Goal: Task Accomplishment & Management: Manage account settings

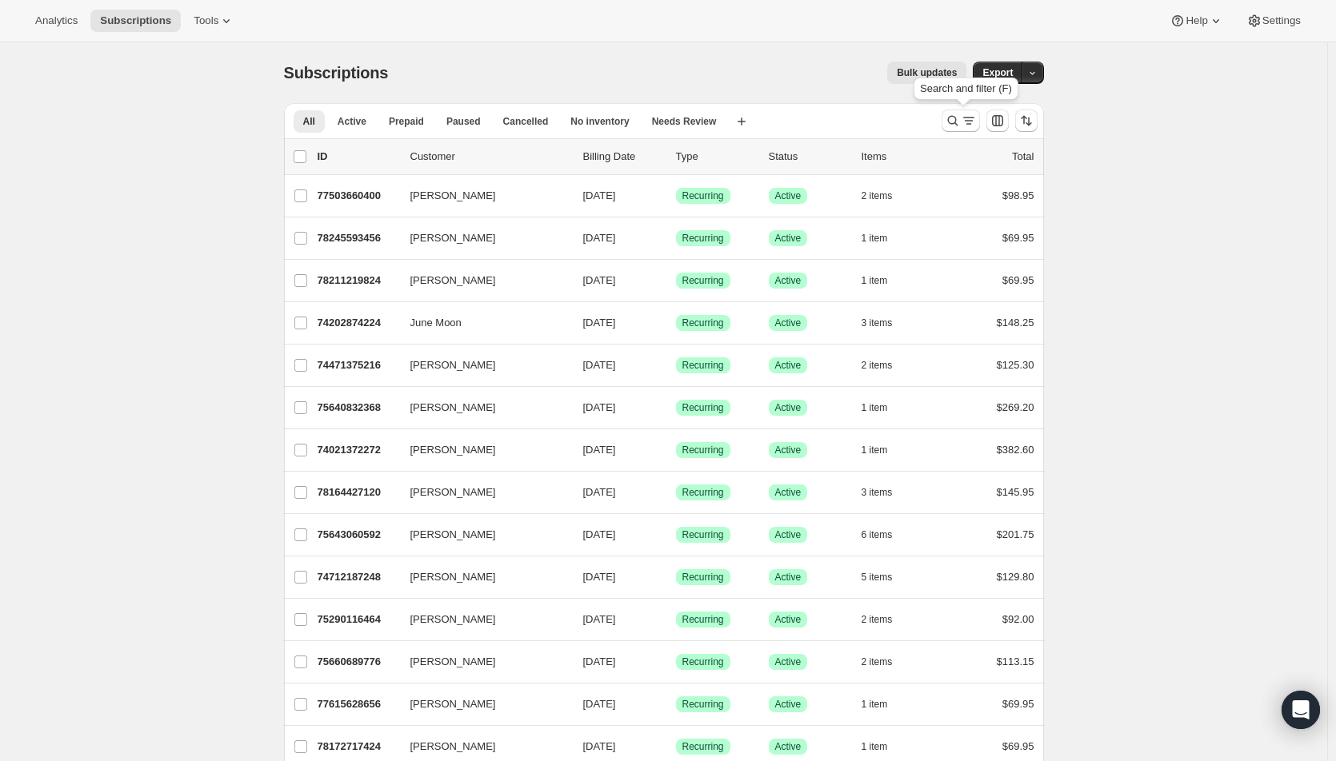
click at [967, 120] on icon "Search and filter results" at bounding box center [969, 121] width 16 height 16
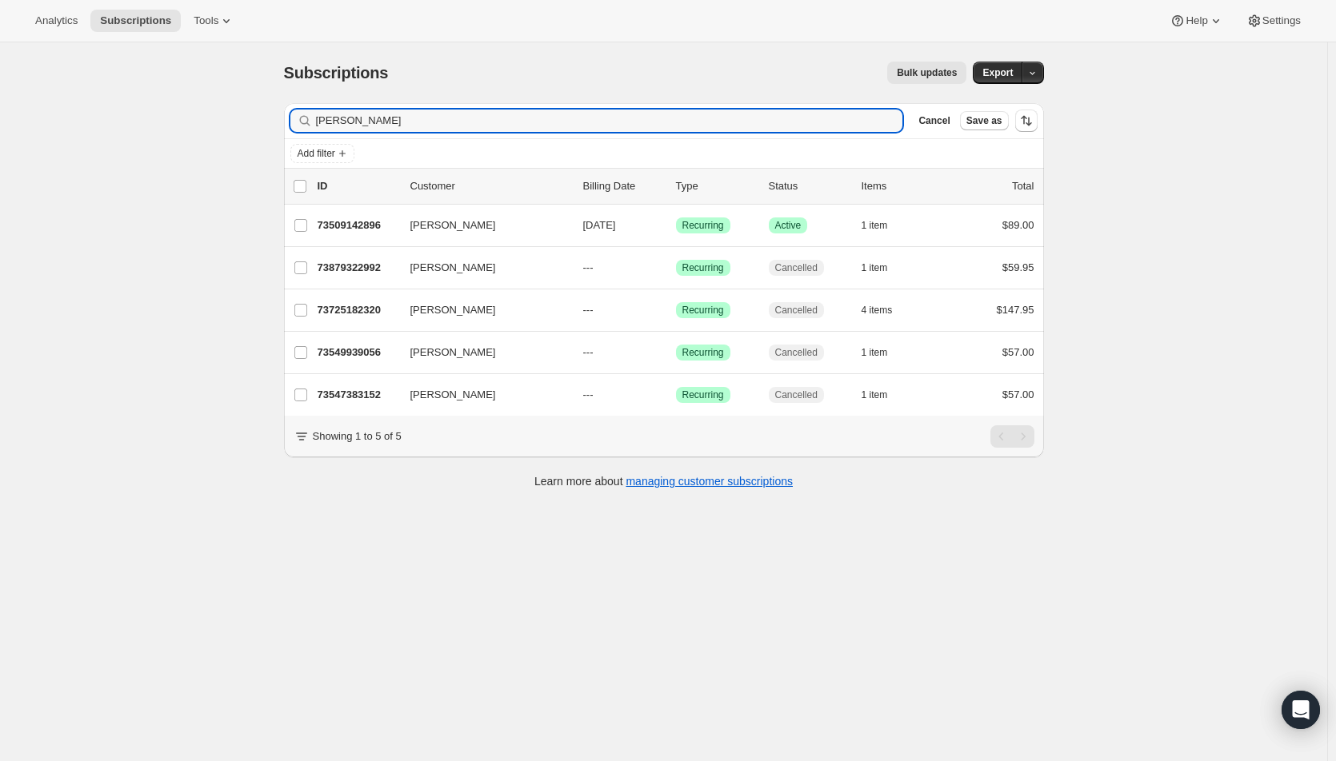
type input "[PERSON_NAME]"
click at [613, 222] on span "[DATE]" at bounding box center [599, 225] width 33 height 12
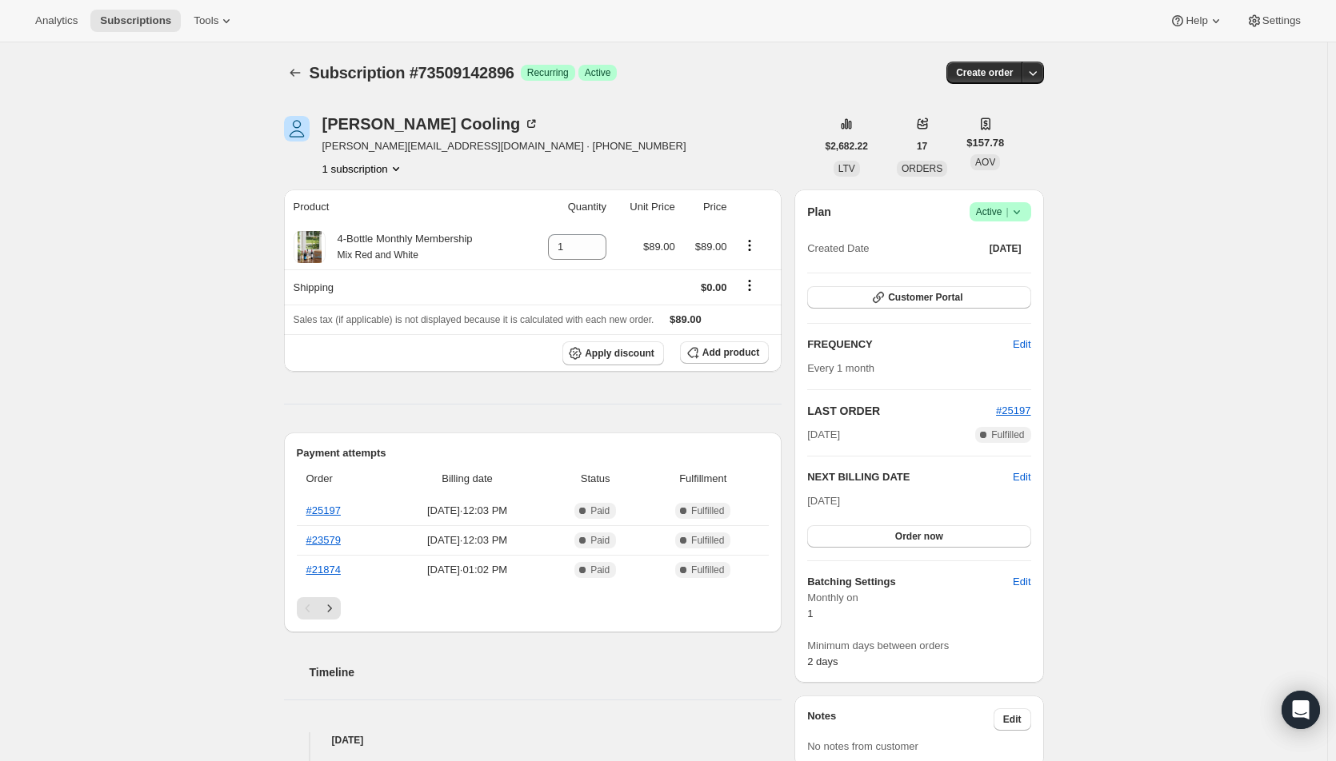
click at [1005, 211] on span "Active |" at bounding box center [1000, 212] width 49 height 16
click at [987, 273] on span "Cancel subscription" at bounding box center [1005, 271] width 90 height 12
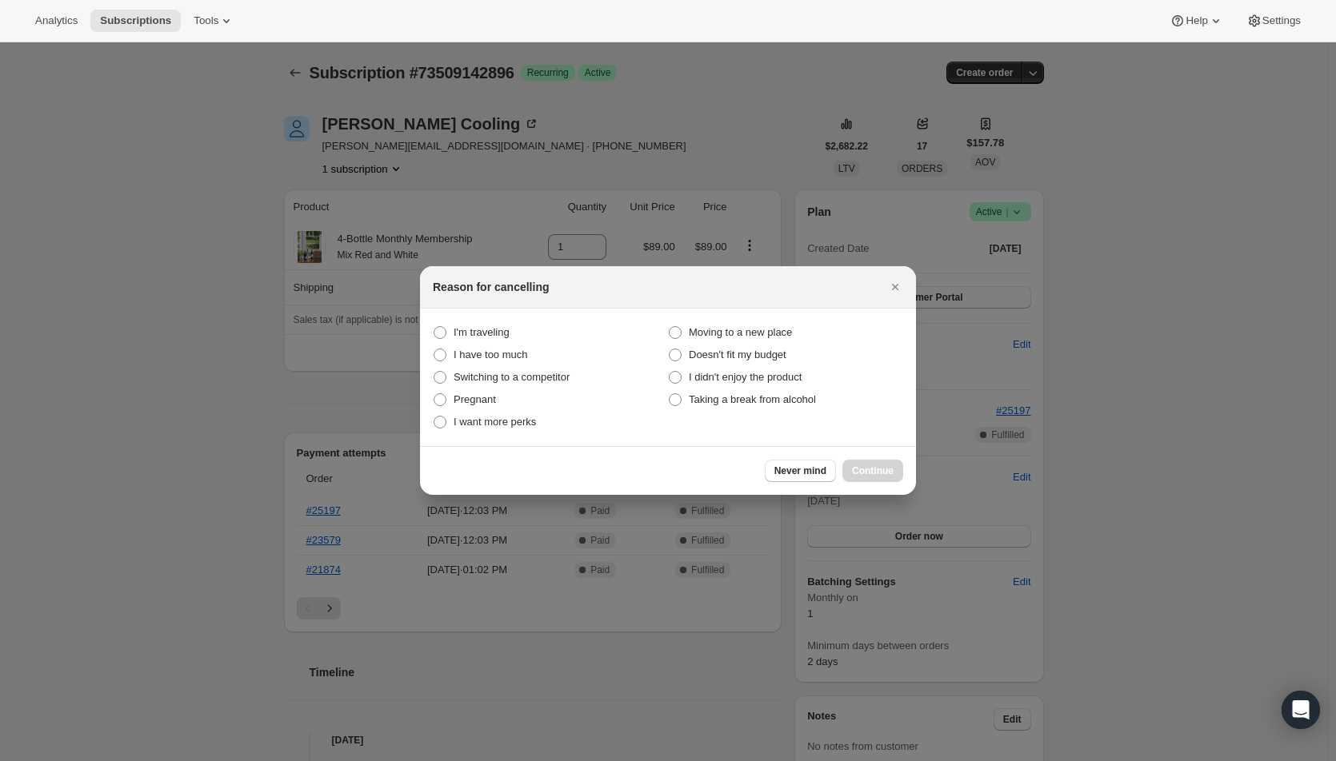
click at [777, 395] on span "Taking a break from alcohol" at bounding box center [752, 400] width 127 height 12
click at [669, 394] on alcohol "Taking a break from alcohol" at bounding box center [669, 394] width 1 height 1
radio alcohol "true"
click at [864, 471] on span "Continue" at bounding box center [873, 471] width 42 height 13
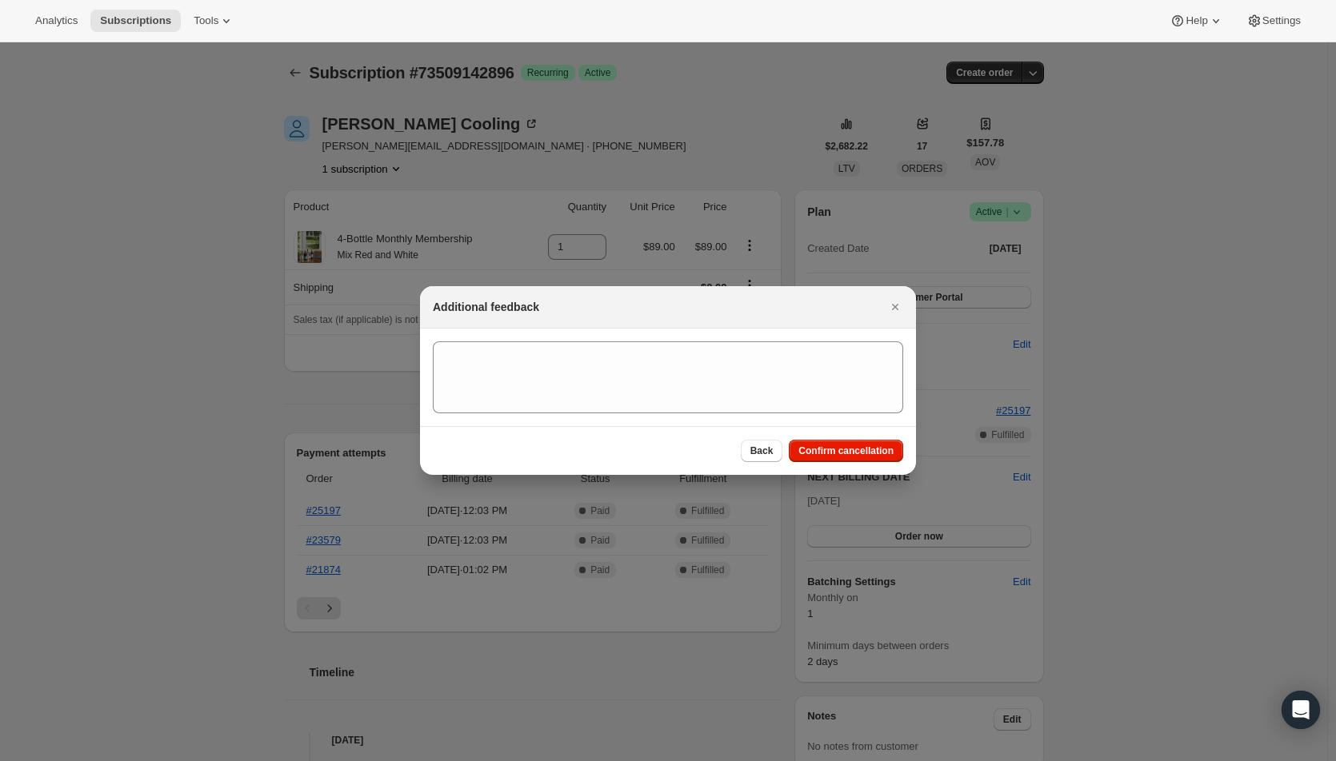
click at [853, 450] on span "Confirm cancellation" at bounding box center [845, 451] width 95 height 13
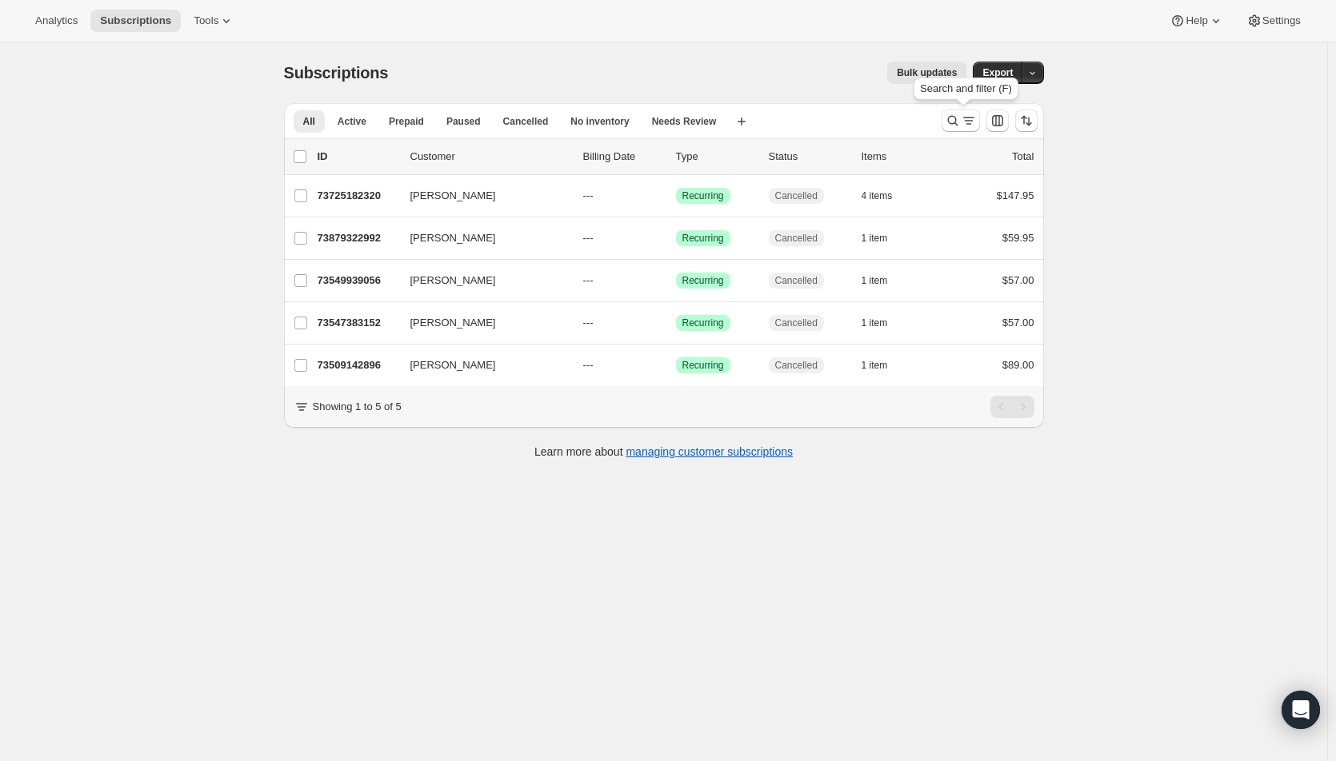
click at [957, 118] on icon "Search and filter results" at bounding box center [953, 121] width 16 height 16
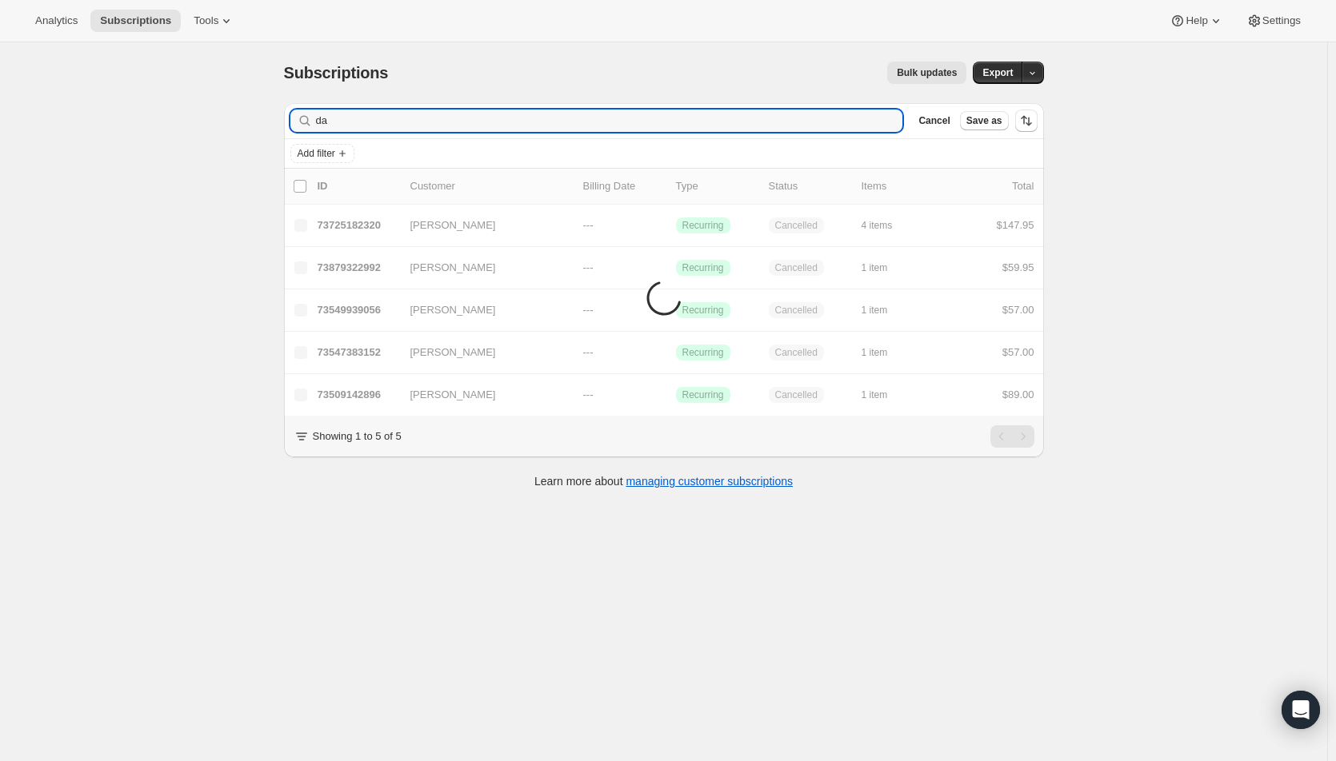
type input "d"
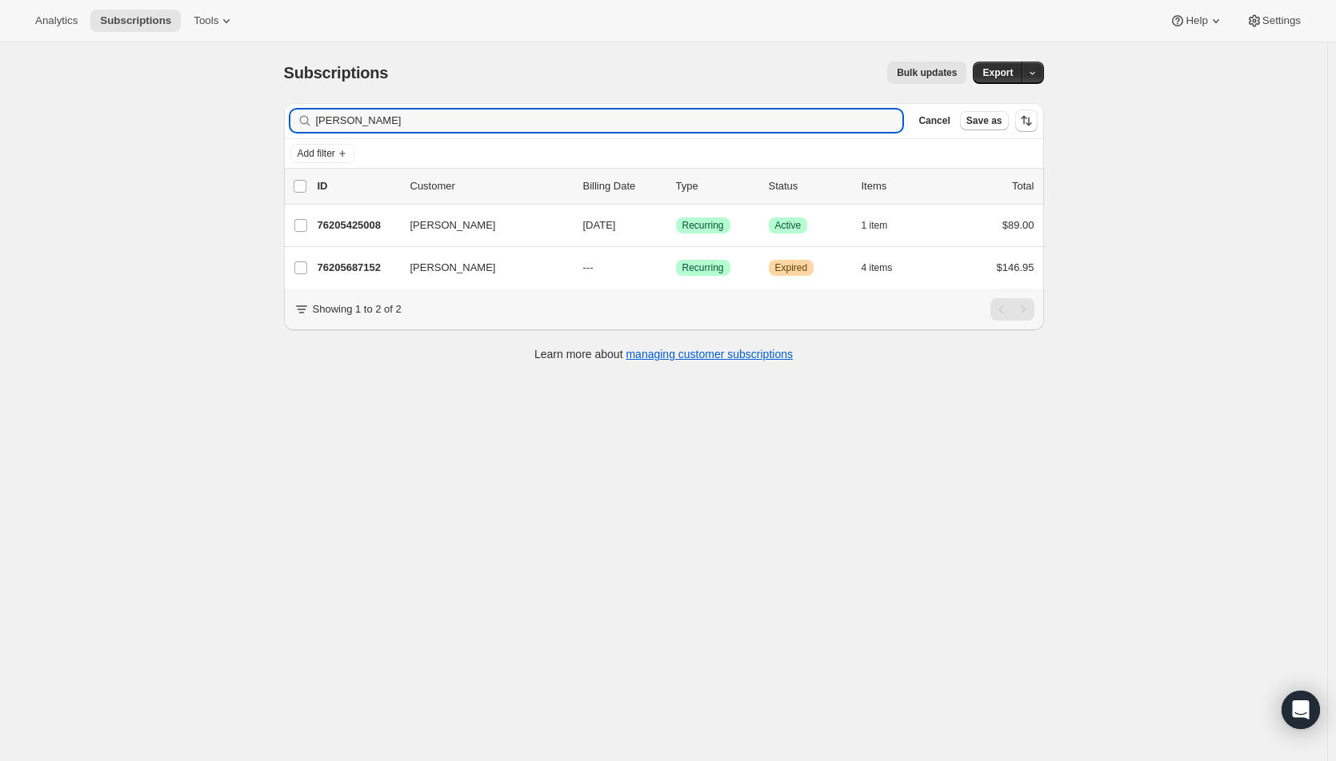
type input "[PERSON_NAME]"
click at [616, 230] on span "[DATE]" at bounding box center [599, 225] width 33 height 12
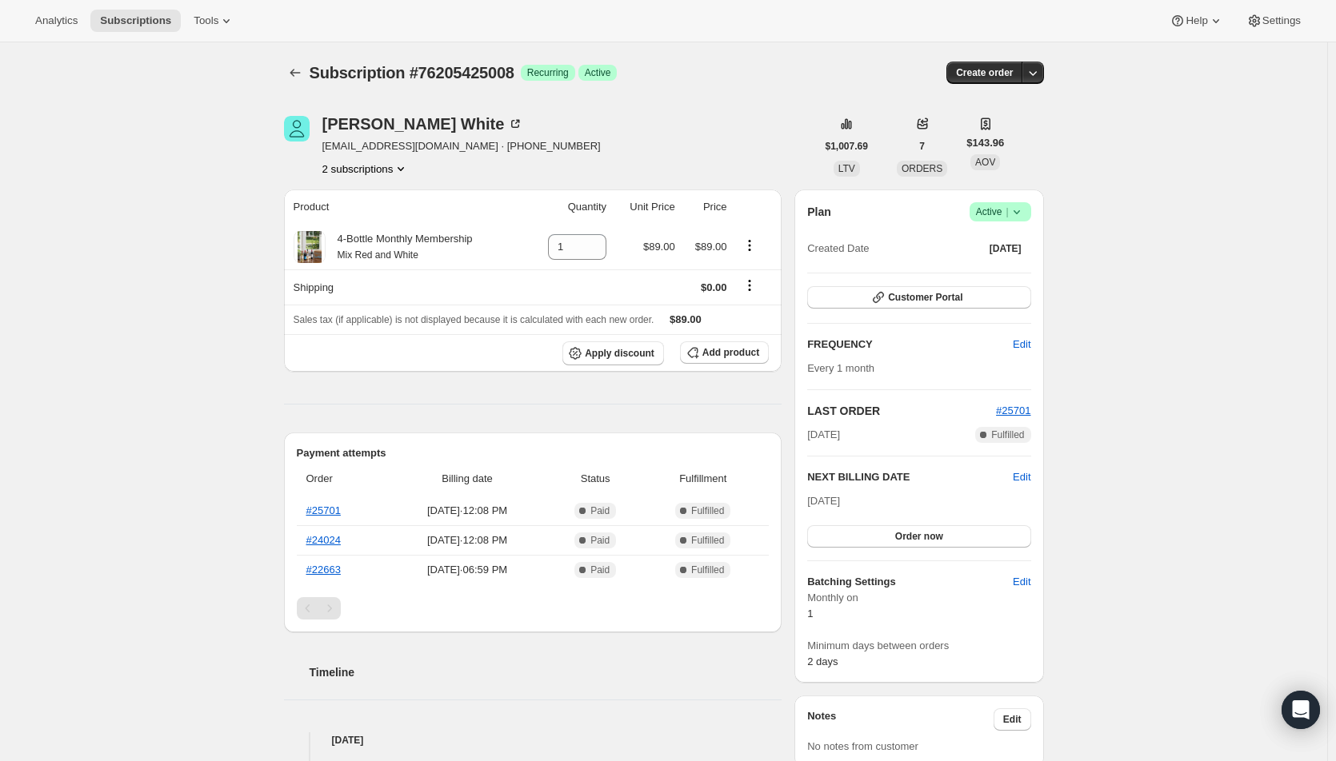
click at [1020, 218] on icon at bounding box center [1017, 212] width 16 height 16
click at [1004, 269] on span "Cancel subscription" at bounding box center [1005, 271] width 90 height 12
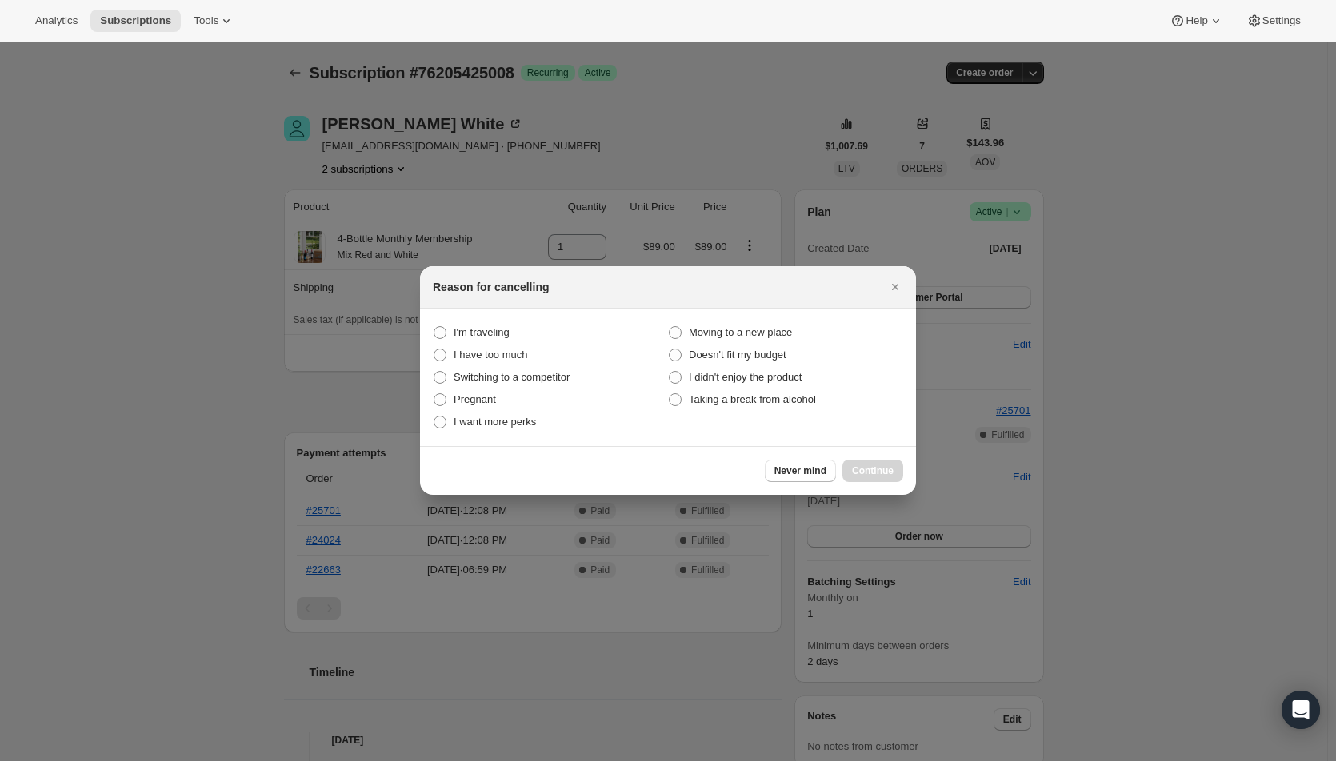
click at [720, 400] on span "Taking a break from alcohol" at bounding box center [752, 400] width 127 height 12
click at [669, 394] on alcohol "Taking a break from alcohol" at bounding box center [669, 394] width 1 height 1
radio alcohol "true"
click at [869, 469] on span "Continue" at bounding box center [873, 471] width 42 height 13
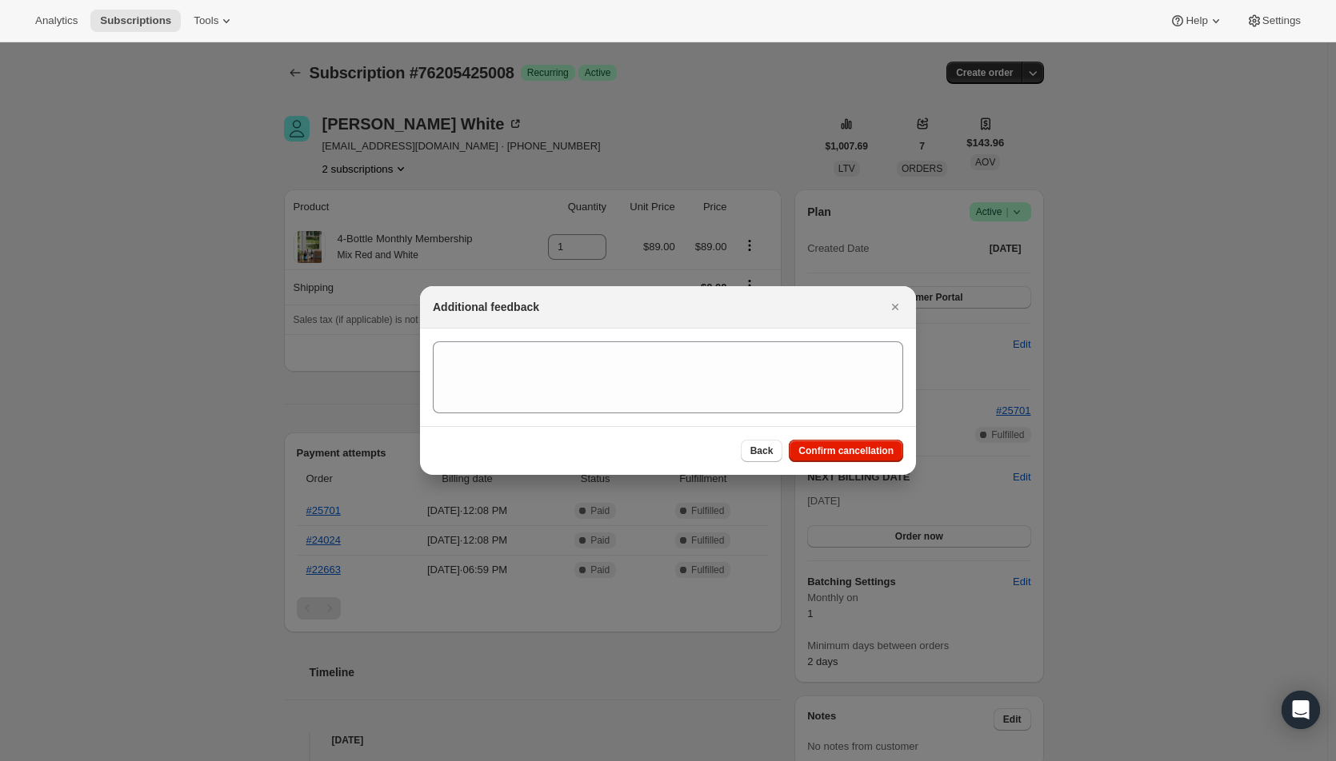
click at [873, 448] on span "Confirm cancellation" at bounding box center [845, 451] width 95 height 13
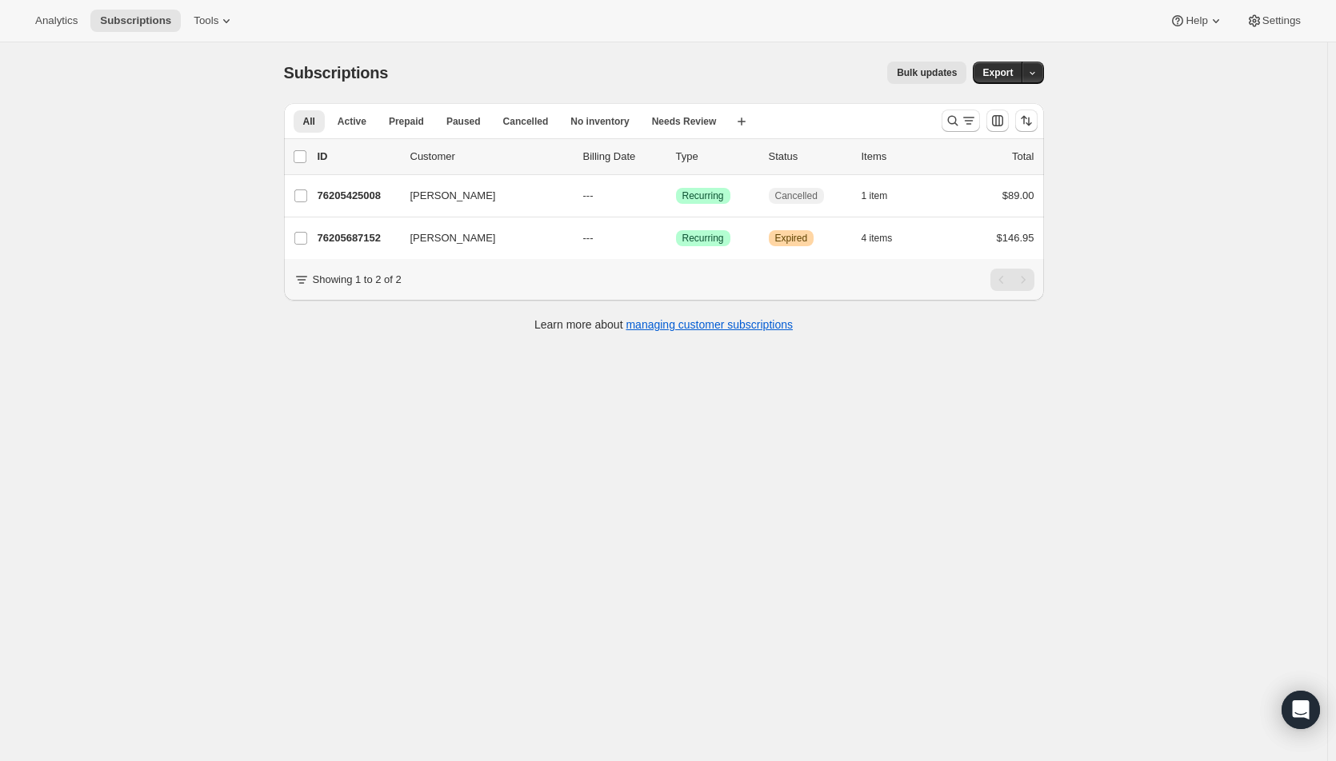
click at [953, 122] on icon "Search and filter results" at bounding box center [952, 121] width 10 height 10
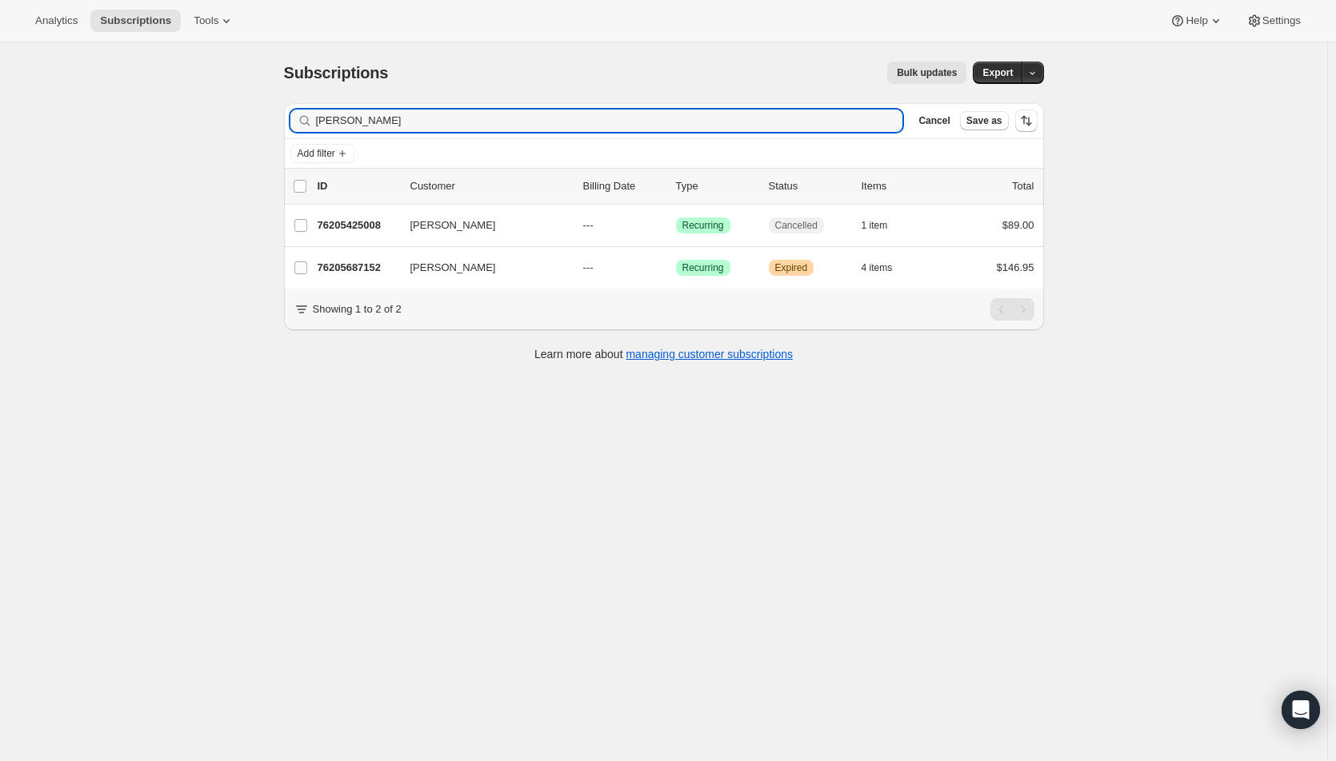
drag, startPoint x: 382, startPoint y: 118, endPoint x: 311, endPoint y: 114, distance: 71.3
click at [311, 114] on div "[PERSON_NAME] Clear" at bounding box center [596, 121] width 613 height 22
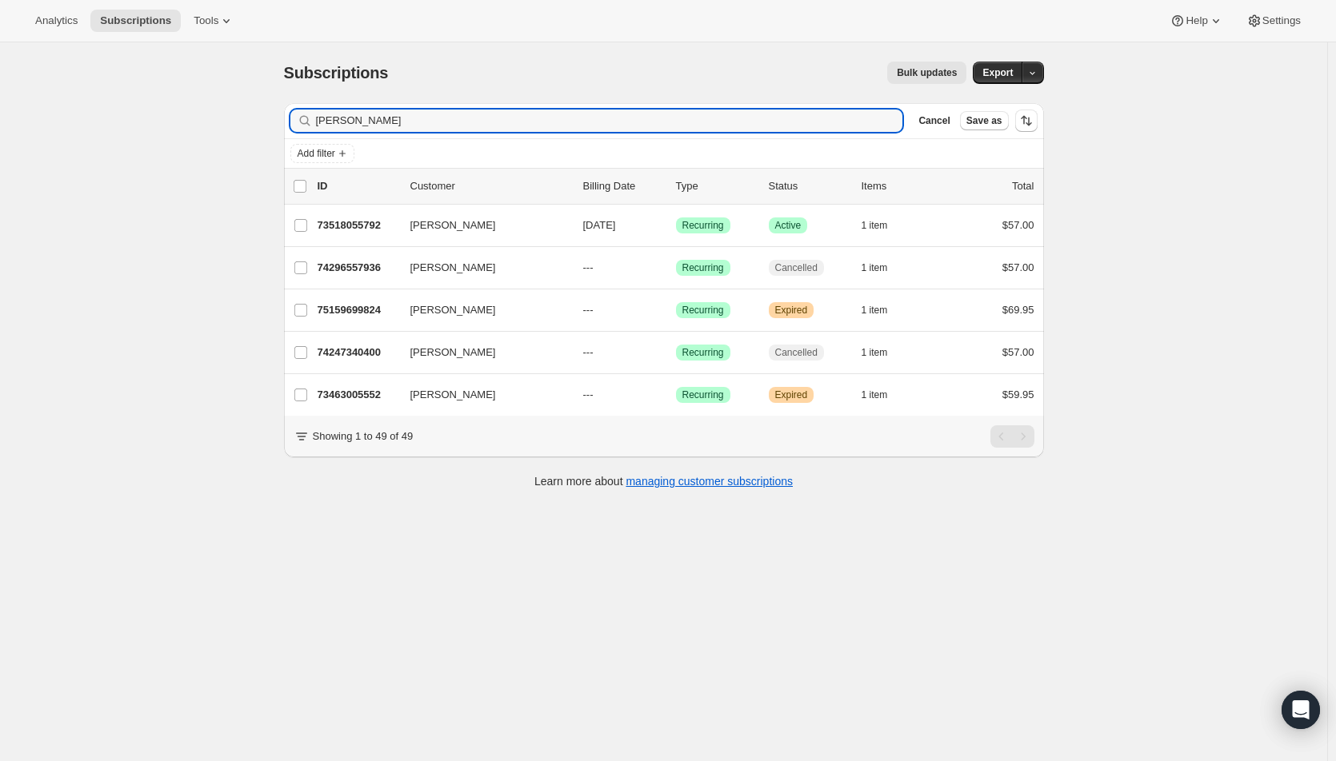
type input "[PERSON_NAME]"
click at [655, 228] on p "[DATE]" at bounding box center [623, 226] width 80 height 16
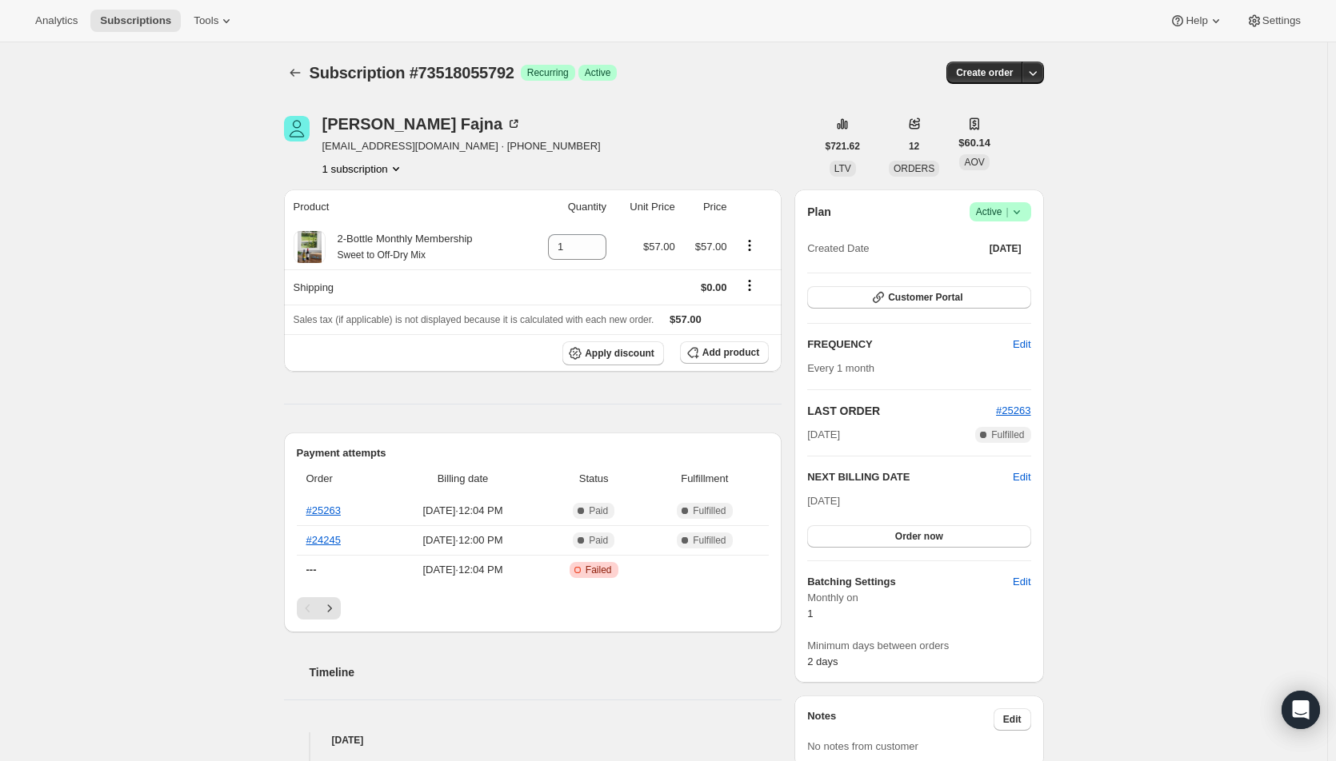
click at [1010, 205] on span "Active |" at bounding box center [1000, 212] width 49 height 16
click at [998, 266] on span "Cancel subscription" at bounding box center [1005, 271] width 90 height 12
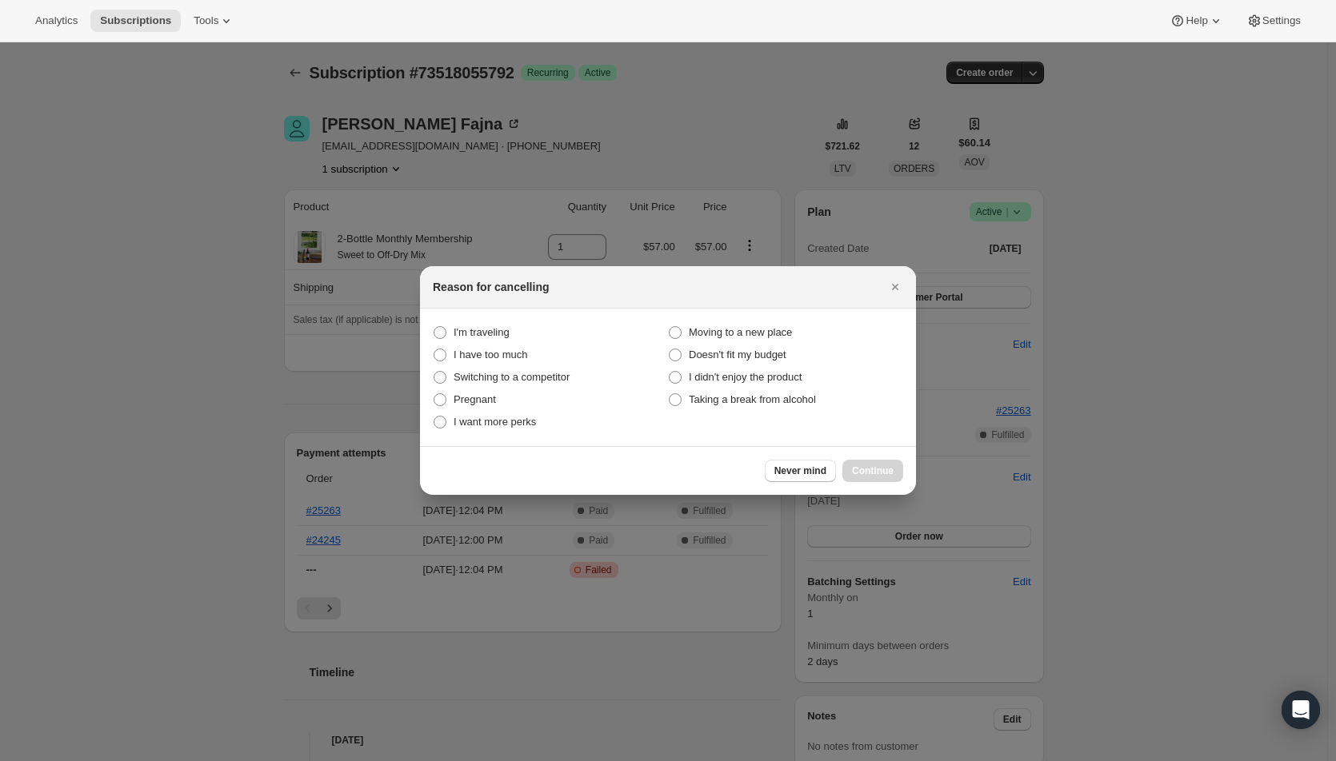
click at [722, 402] on span "Taking a break from alcohol" at bounding box center [752, 400] width 127 height 12
click at [669, 394] on alcohol "Taking a break from alcohol" at bounding box center [669, 394] width 1 height 1
radio alcohol "true"
click at [880, 466] on span "Continue" at bounding box center [873, 471] width 42 height 13
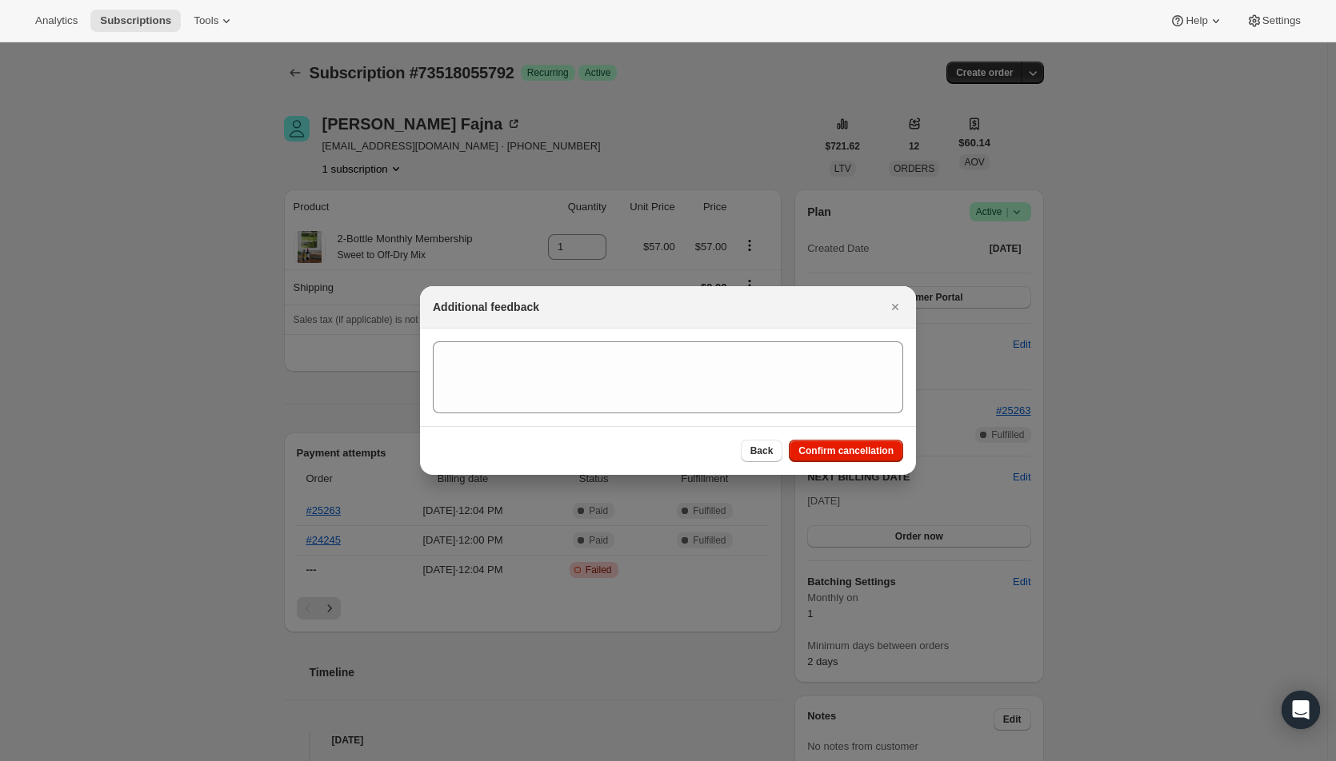
click at [867, 448] on span "Confirm cancellation" at bounding box center [845, 451] width 95 height 13
